Goal: Task Accomplishment & Management: Manage account settings

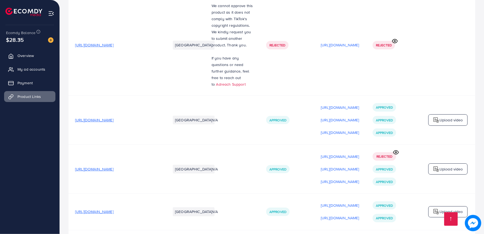
scroll to position [1330, 0]
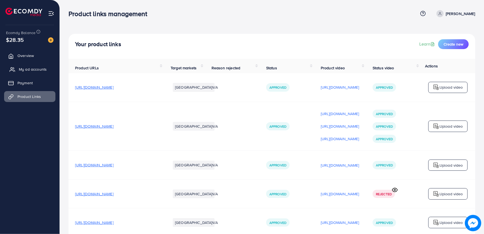
click at [15, 70] on link "My ad accounts" at bounding box center [29, 69] width 51 height 11
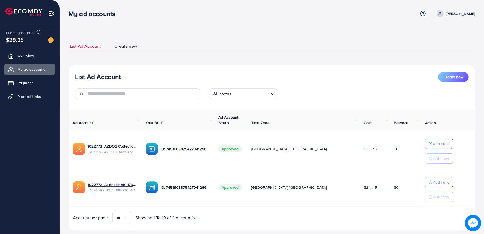
scroll to position [12, 0]
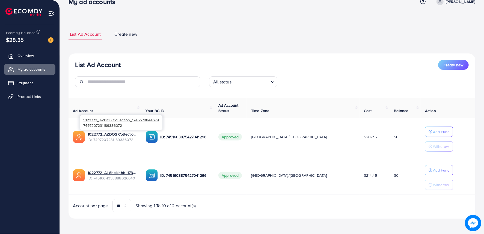
click at [107, 137] on span "ID: 7497207231189336072" at bounding box center [112, 139] width 49 height 5
click at [107, 135] on link "1022772_AZDOS Collection_1745579844679" at bounding box center [112, 133] width 49 height 5
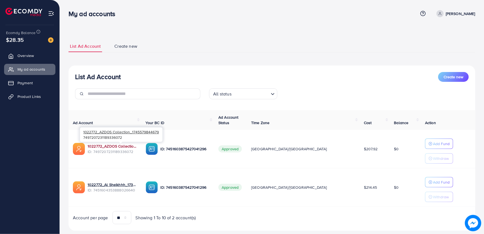
click at [118, 148] on link "1022772_AZDOS Collection_1745579844679" at bounding box center [112, 146] width 49 height 5
click at [23, 99] on span "Product Links" at bounding box center [30, 96] width 23 height 5
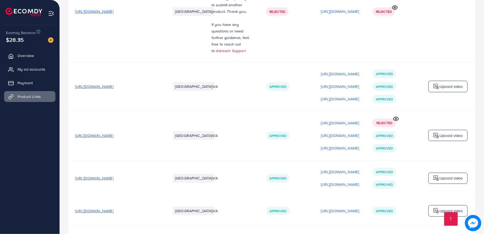
scroll to position [1330, 0]
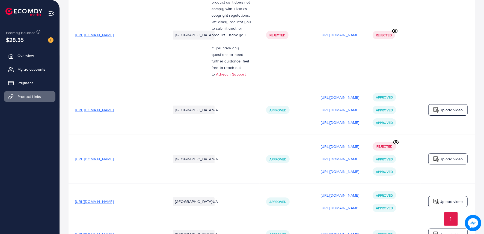
scroll to position [1330, 0]
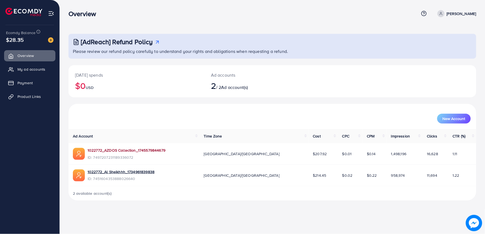
click at [112, 149] on link "1022772_AZDOS Collection_1745579844679" at bounding box center [127, 150] width 78 height 5
